Goal: Navigation & Orientation: Find specific page/section

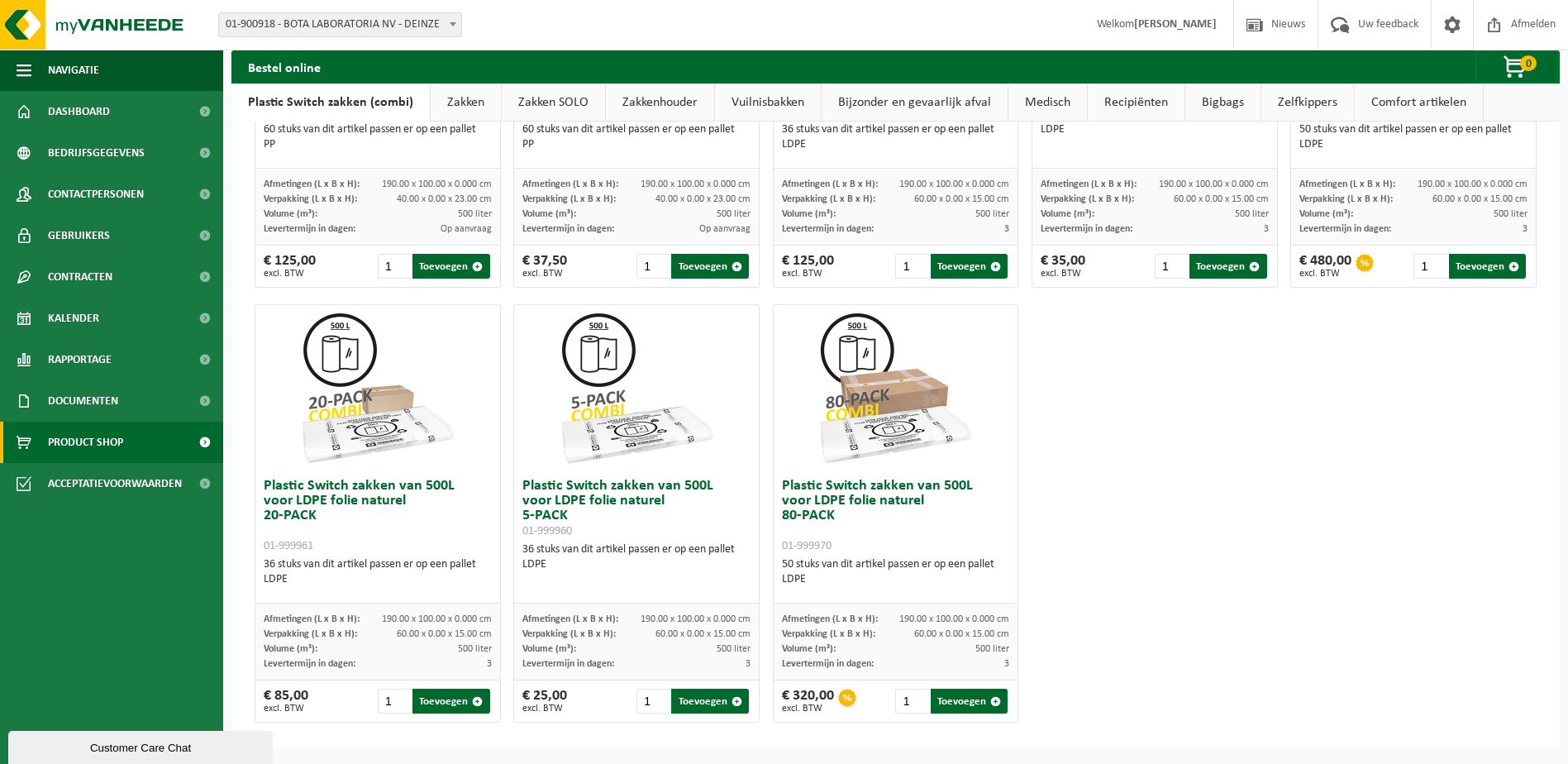
scroll to position [788, 0]
click at [1297, 498] on div "Plastic Switch zakken van 300L voor harde kunststoffen 20-PACK 01-999950 60 stu…" at bounding box center [894, 78] width 1295 height 1304
click at [53, 320] on span "Kalender" at bounding box center [74, 318] width 52 height 41
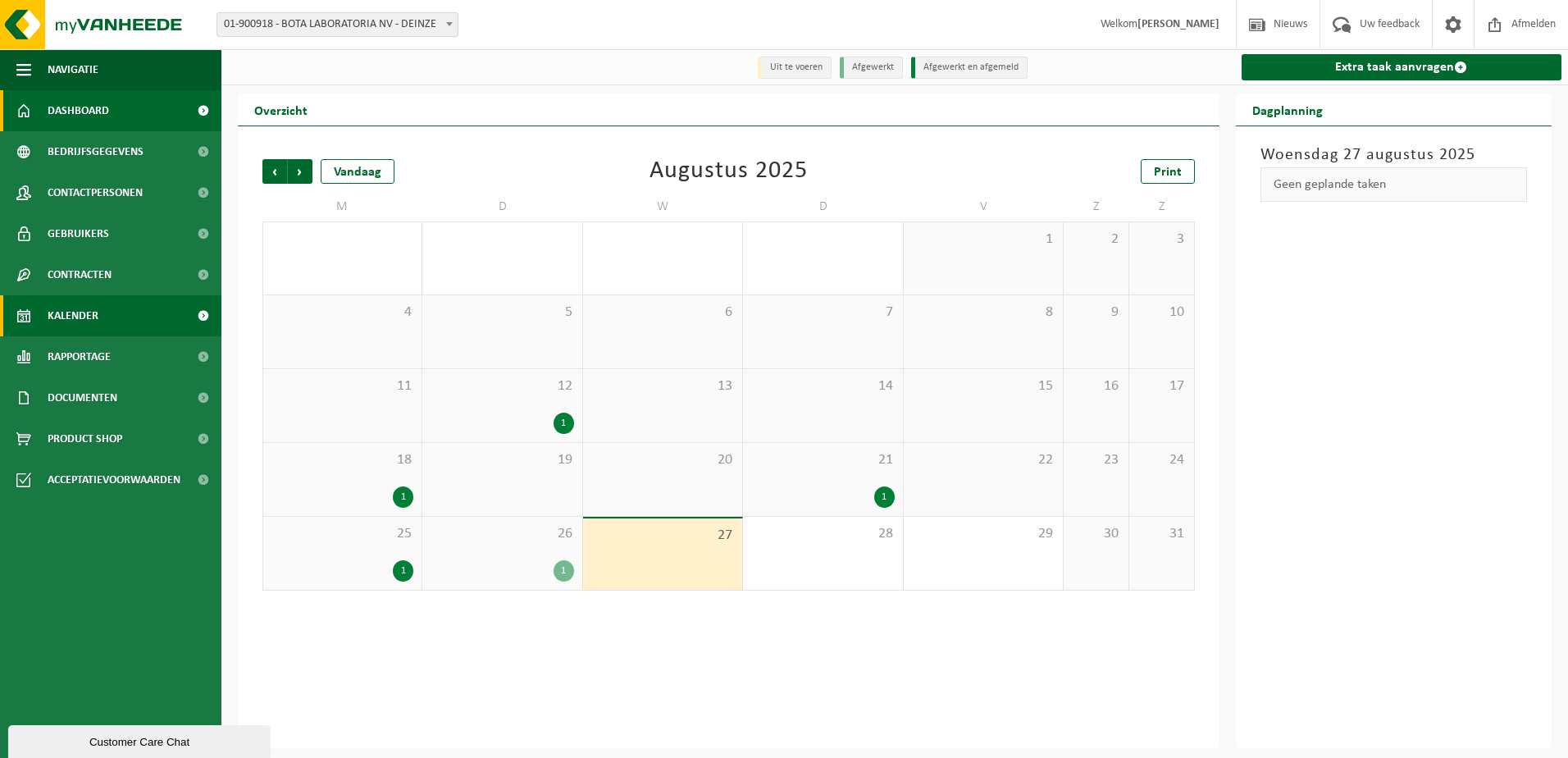
click at [134, 110] on link "Dashboard" at bounding box center [110, 111] width 221 height 41
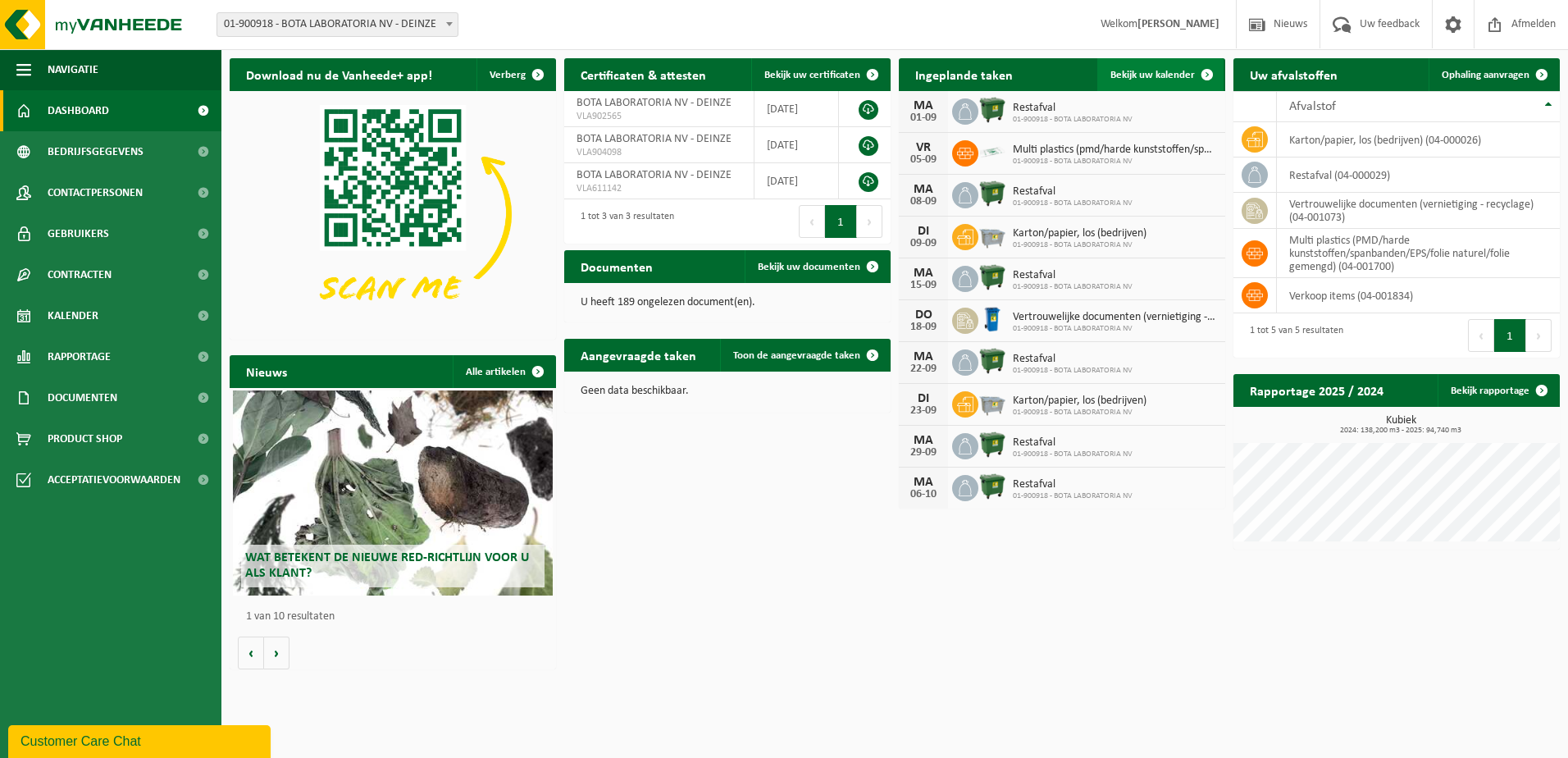
click at [1205, 70] on span at bounding box center [1207, 75] width 33 height 33
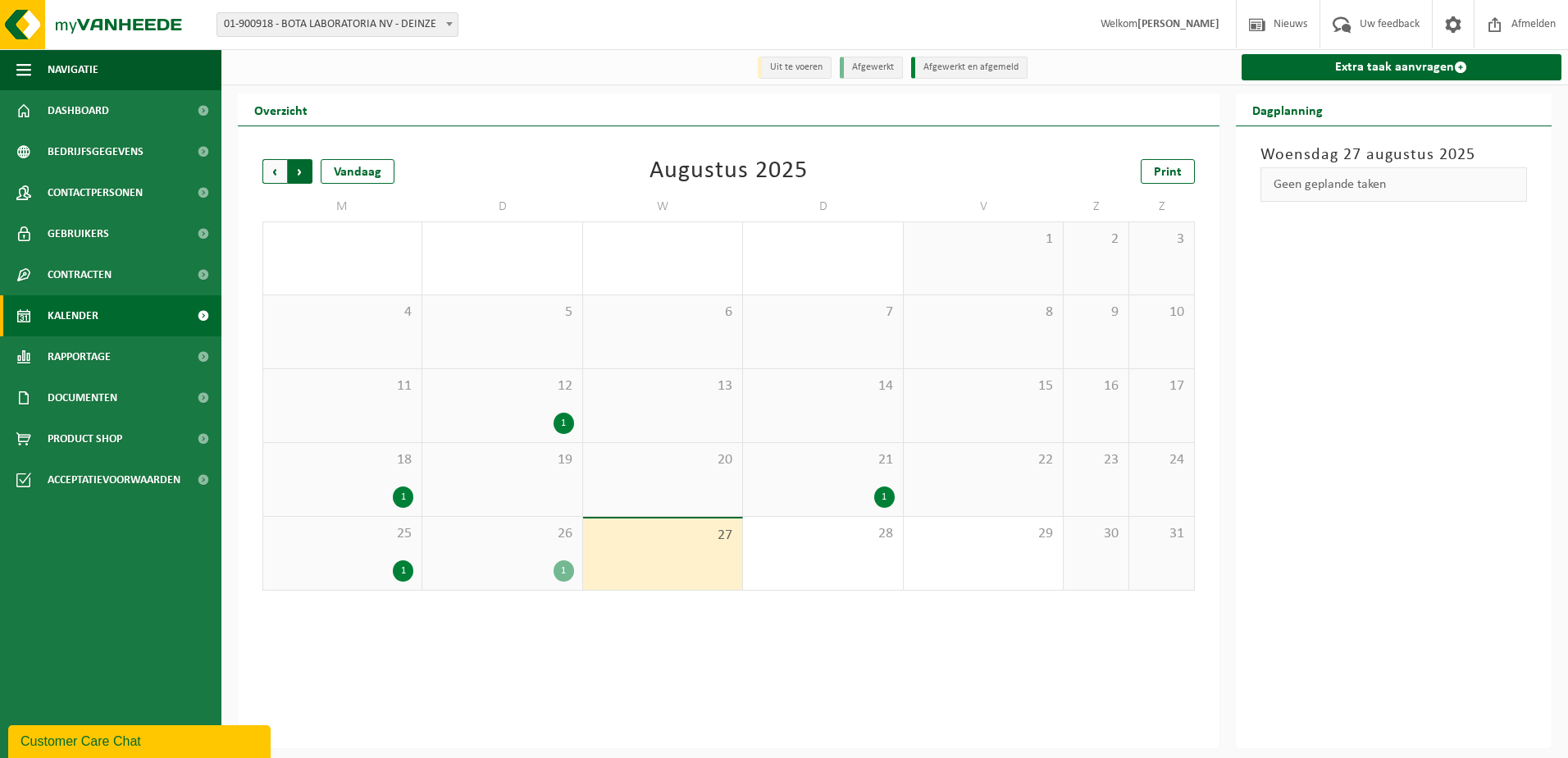
click at [276, 174] on span "Vorige" at bounding box center [274, 171] width 25 height 25
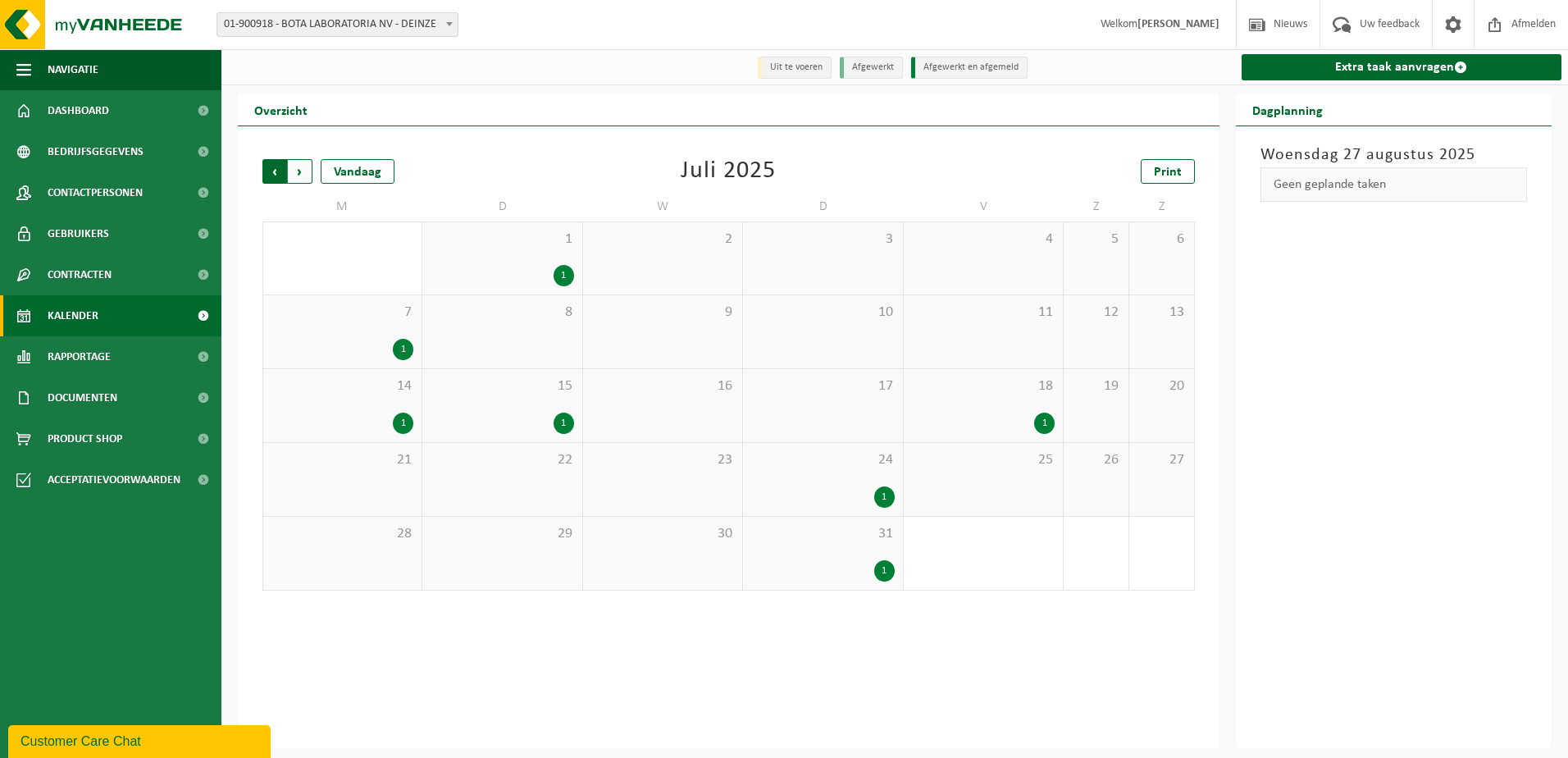
click at [299, 176] on span "Volgende" at bounding box center [300, 171] width 25 height 25
